Goal: Information Seeking & Learning: Learn about a topic

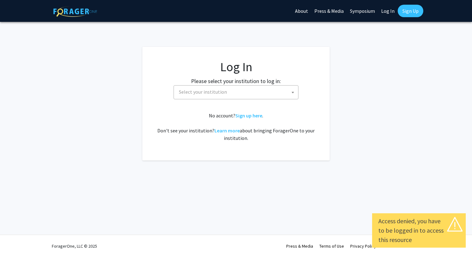
select select
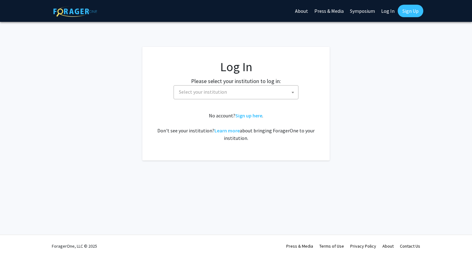
click at [252, 89] on span "Select your institution" at bounding box center [237, 91] width 122 height 13
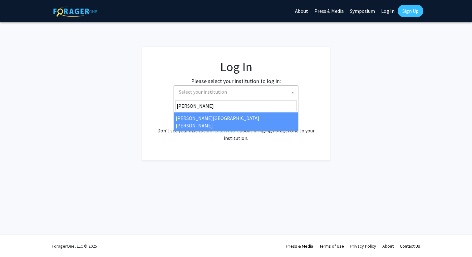
type input "[PERSON_NAME]"
select select "1"
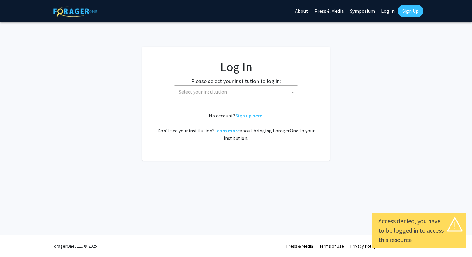
select select
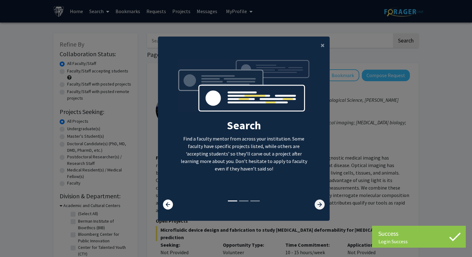
click at [322, 204] on icon at bounding box center [319, 204] width 10 height 10
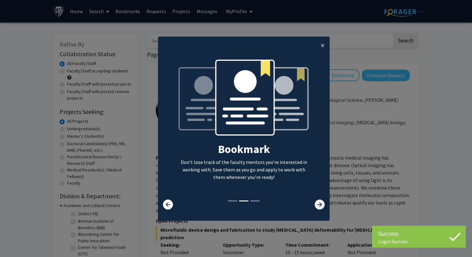
click at [322, 204] on icon at bounding box center [319, 204] width 10 height 10
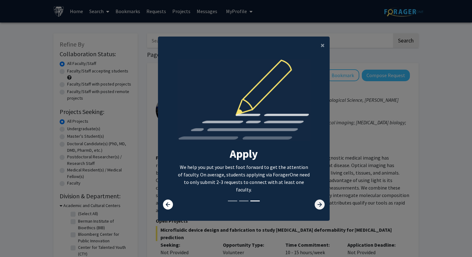
click at [322, 204] on icon at bounding box center [319, 204] width 10 height 10
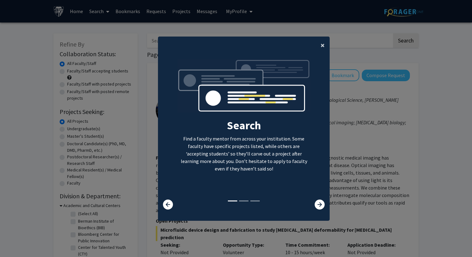
click at [322, 46] on span "×" at bounding box center [322, 45] width 4 height 10
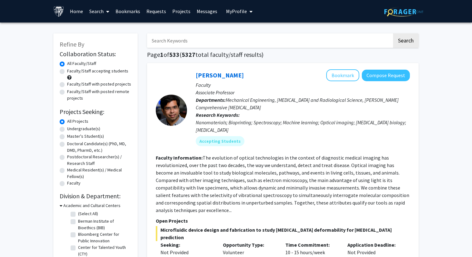
click at [67, 136] on label "Master's Student(s)" at bounding box center [85, 136] width 37 height 7
click at [67, 136] on input "Master's Student(s)" at bounding box center [69, 135] width 4 height 4
radio input "true"
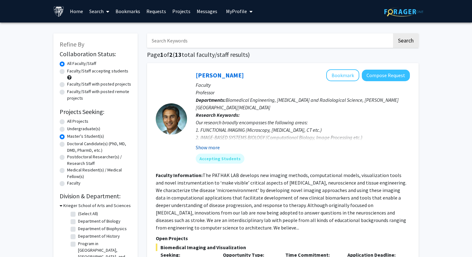
click at [215, 148] on button "Show more" at bounding box center [208, 146] width 24 height 7
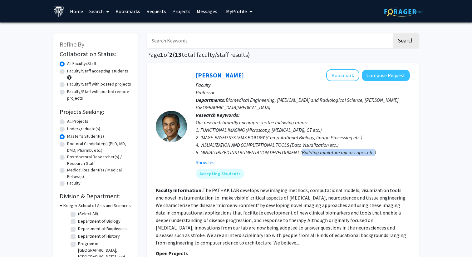
drag, startPoint x: 302, startPoint y: 151, endPoint x: 375, endPoint y: 155, distance: 72.5
click at [375, 155] on div "Our research broadly encompasses the following areas: 1. FUNCTIONAL IMAGING (Mi…" at bounding box center [303, 137] width 214 height 37
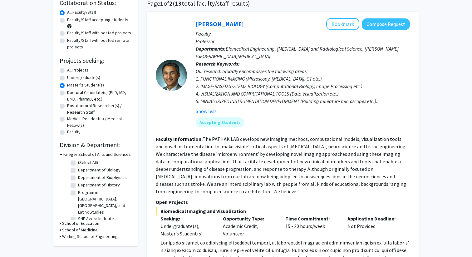
scroll to position [58, 0]
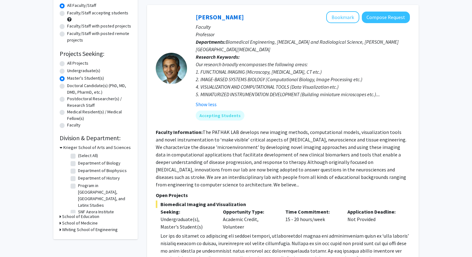
click at [105, 227] on h3 "Whiting School of Engineering" at bounding box center [90, 229] width 56 height 7
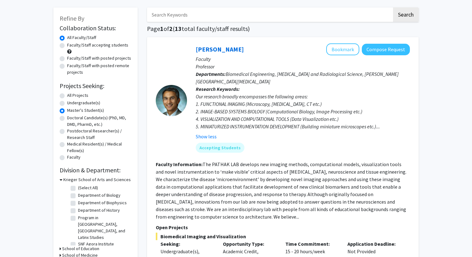
scroll to position [0, 0]
